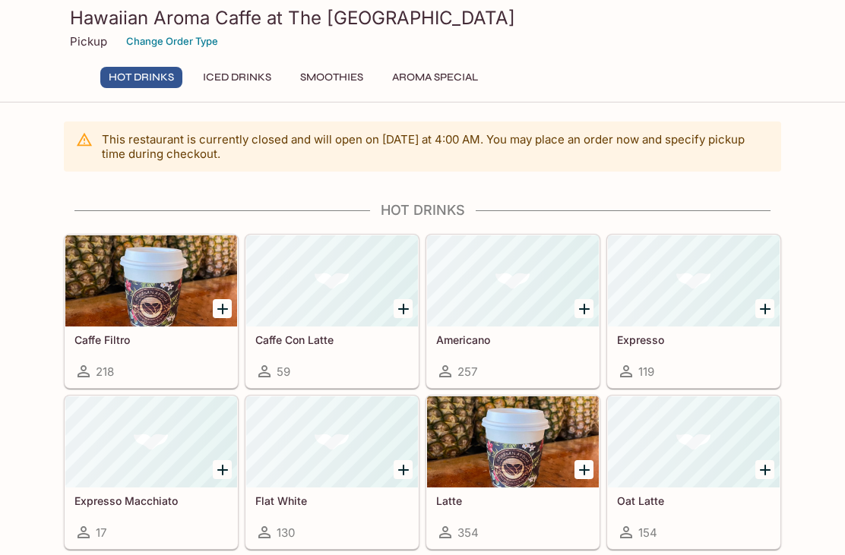
scroll to position [160, 93]
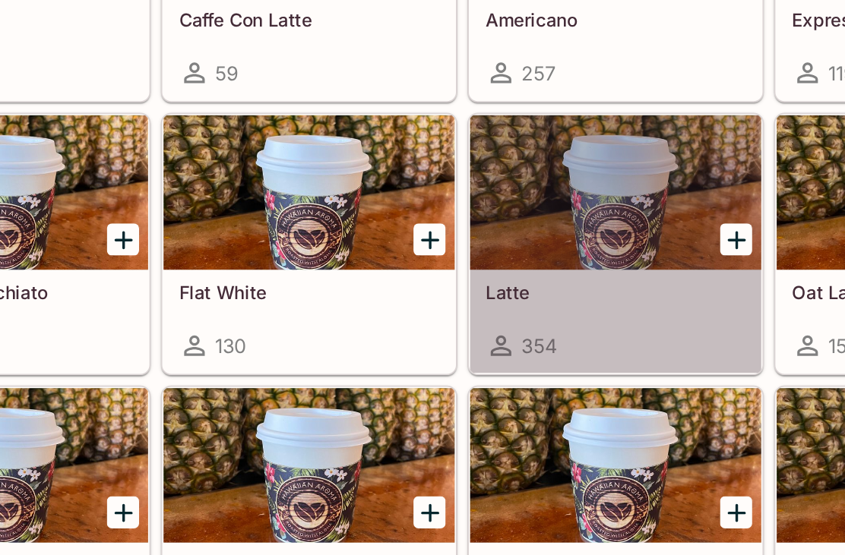
click at [427, 236] on div at bounding box center [513, 281] width 172 height 91
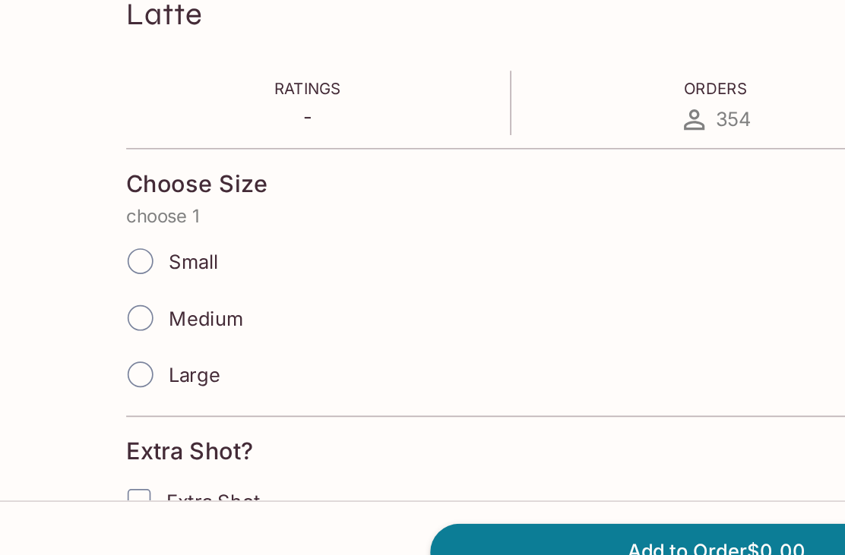
scroll to position [148, 0]
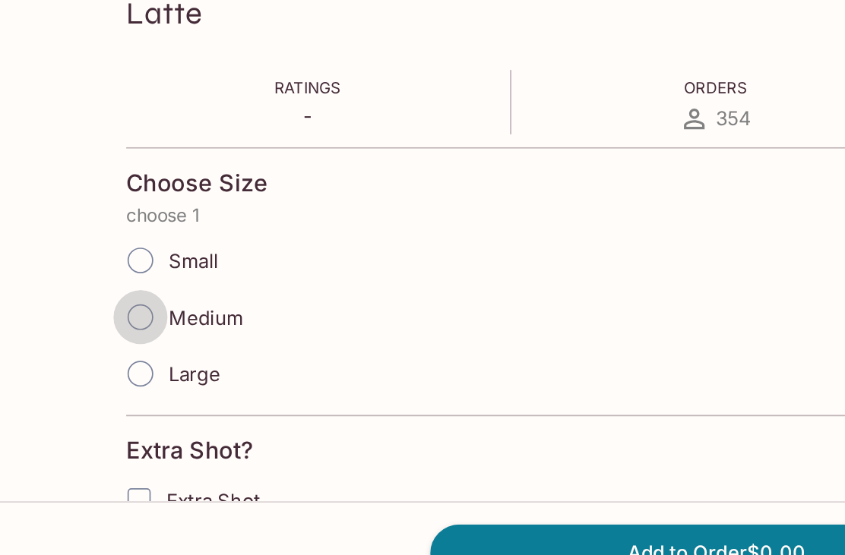
click at [83, 370] on input "Medium" at bounding box center [83, 386] width 32 height 32
radio input "true"
click at [80, 370] on input "Medium" at bounding box center [83, 386] width 32 height 32
radio input "true"
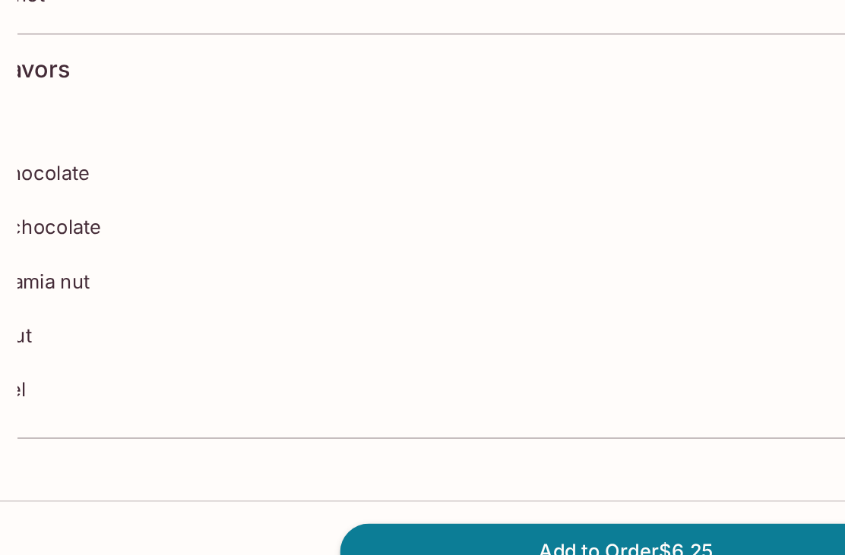
scroll to position [432, 0]
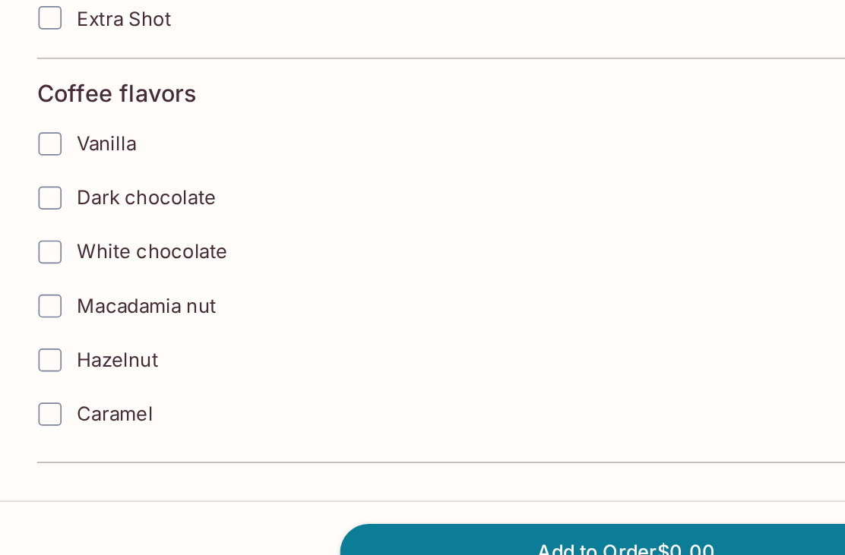
click at [412, 428] on label "Caramel" at bounding box center [328, 444] width 523 height 32
click at [98, 429] on input "Caramel" at bounding box center [83, 444] width 30 height 30
checkbox input "true"
click at [403, 508] on button "Add to Order $0.75" at bounding box center [422, 524] width 337 height 33
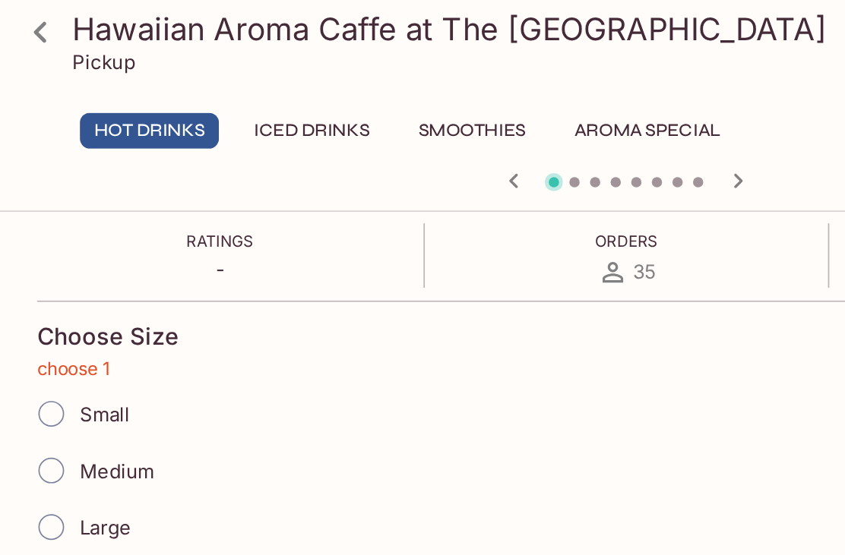
scroll to position [255, 0]
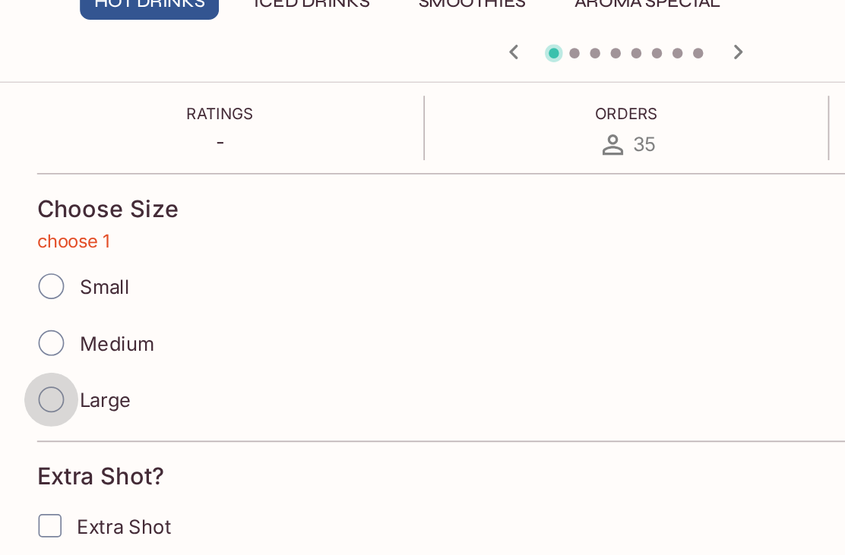
click at [68, 296] on input "Large" at bounding box center [84, 312] width 32 height 32
radio input "true"
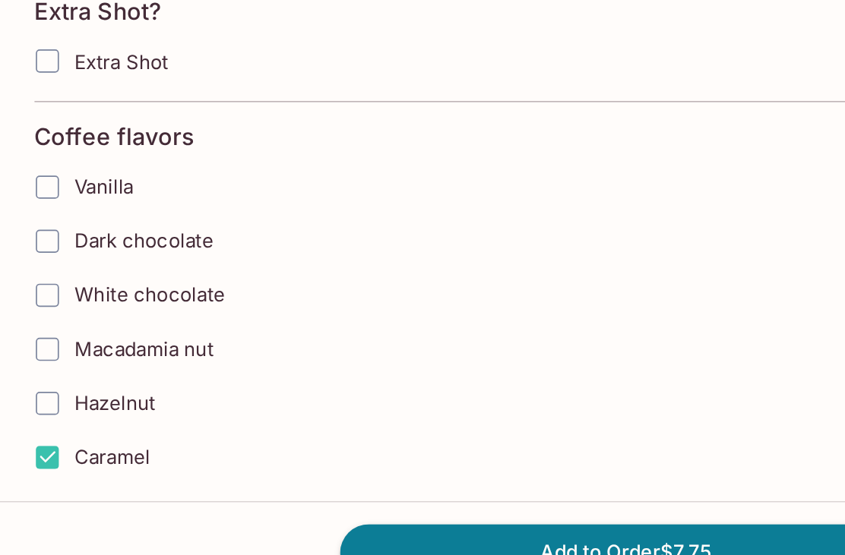
scroll to position [432, 0]
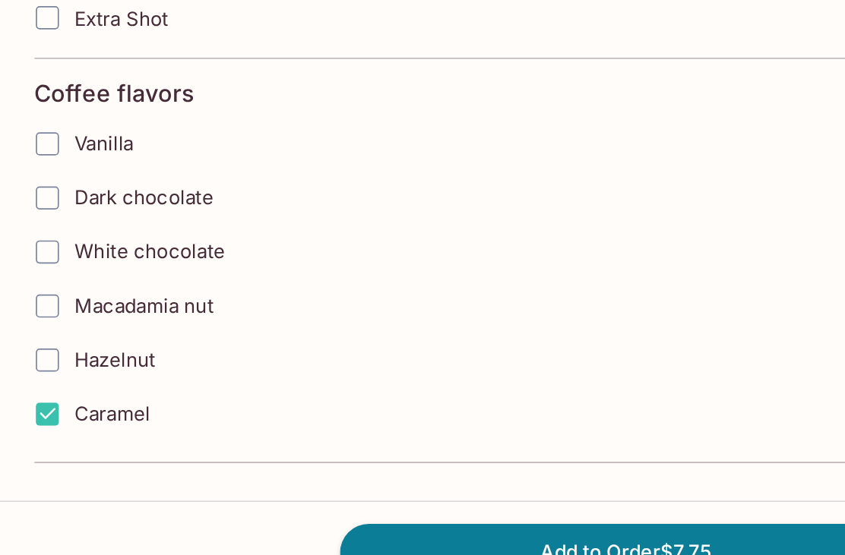
click at [66, 429] on input "Caramel" at bounding box center [81, 444] width 30 height 30
checkbox input "false"
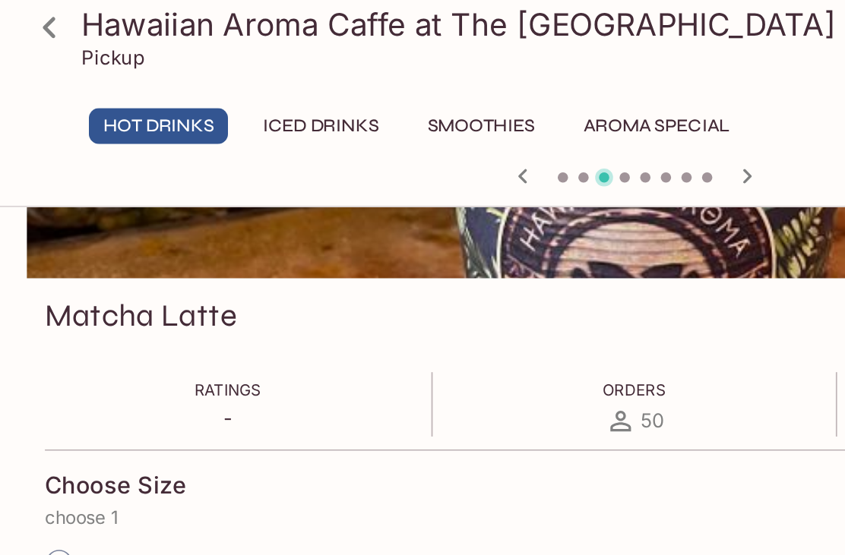
scroll to position [165, 0]
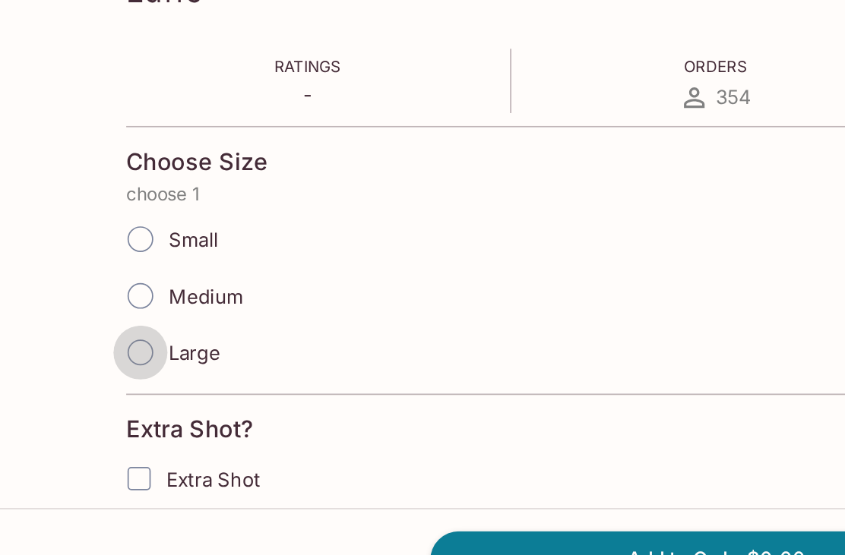
click at [84, 387] on input "Large" at bounding box center [83, 403] width 32 height 32
radio input "true"
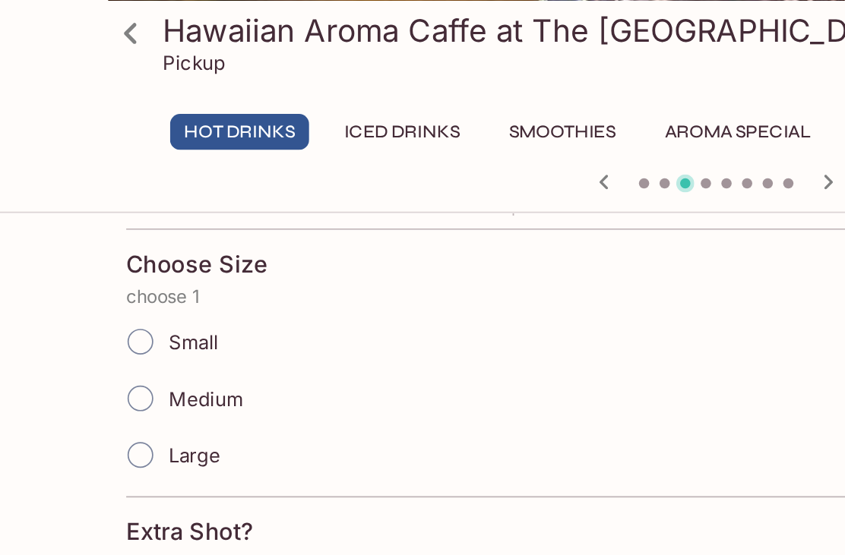
scroll to position [294, 0]
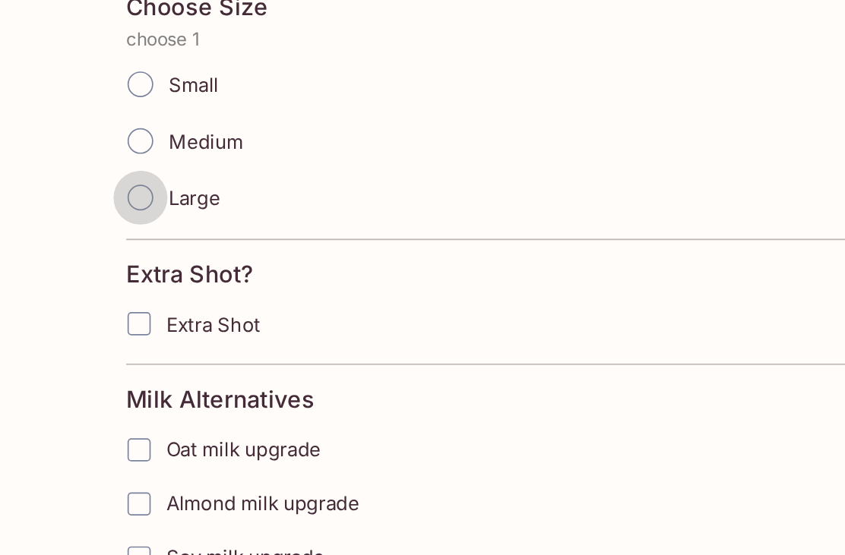
click at [85, 258] on input "Large" at bounding box center [83, 274] width 32 height 32
radio input "true"
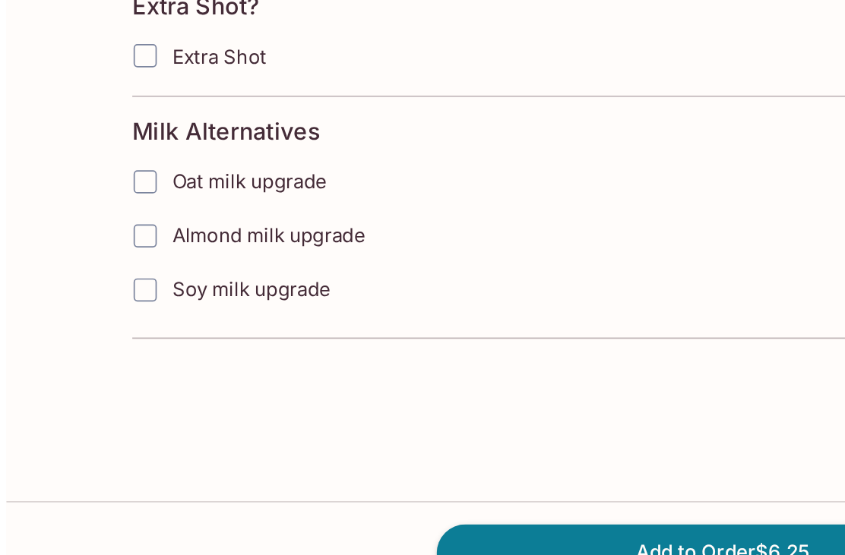
scroll to position [432, 0]
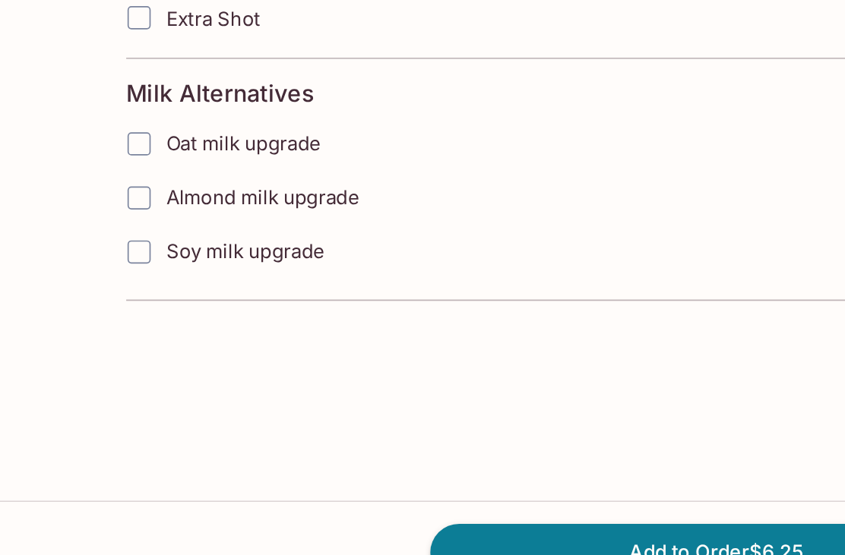
click at [438, 508] on button "Add to Order $6.25" at bounding box center [422, 524] width 337 height 33
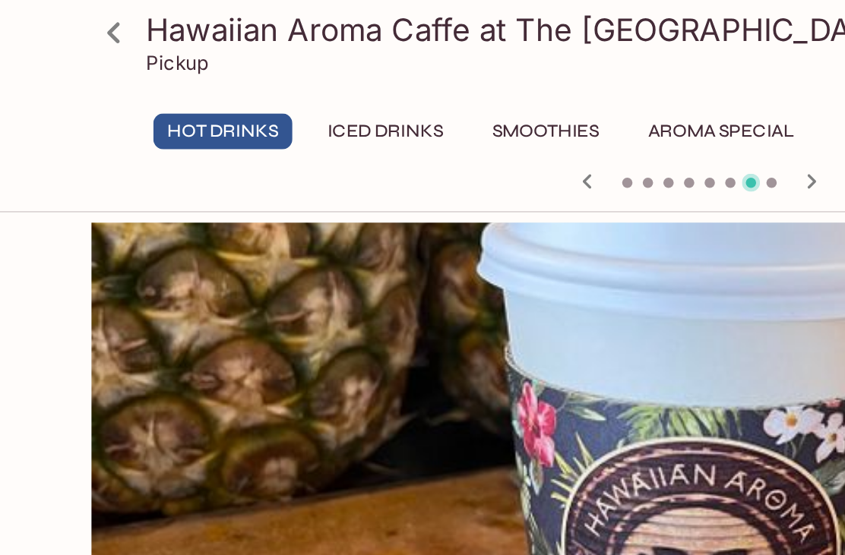
click at [74, 16] on icon at bounding box center [77, 19] width 27 height 27
